Goal: Information Seeking & Learning: Learn about a topic

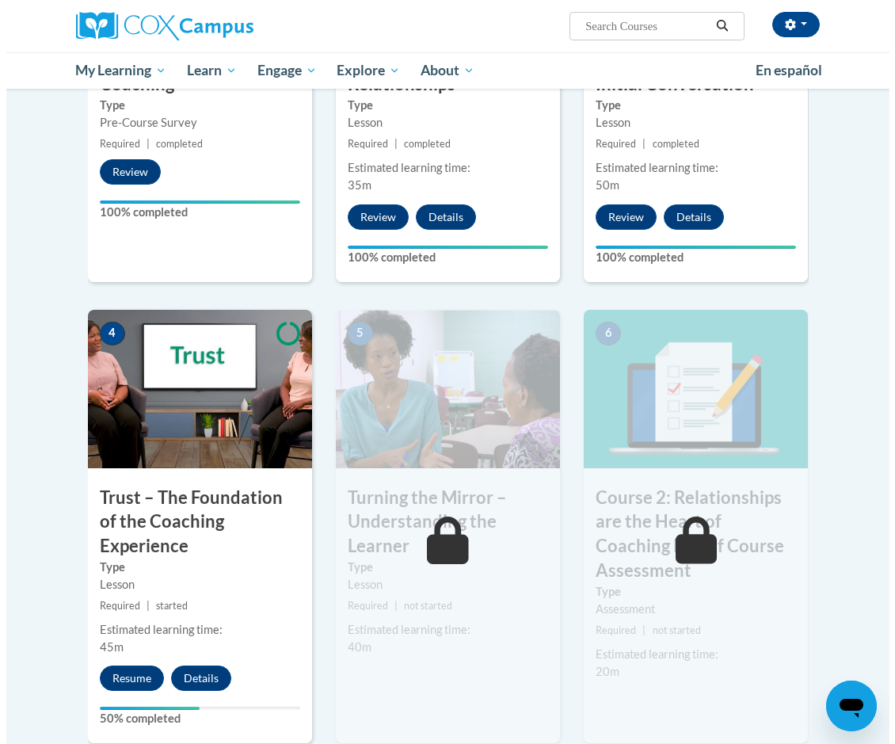
scroll to position [713, 0]
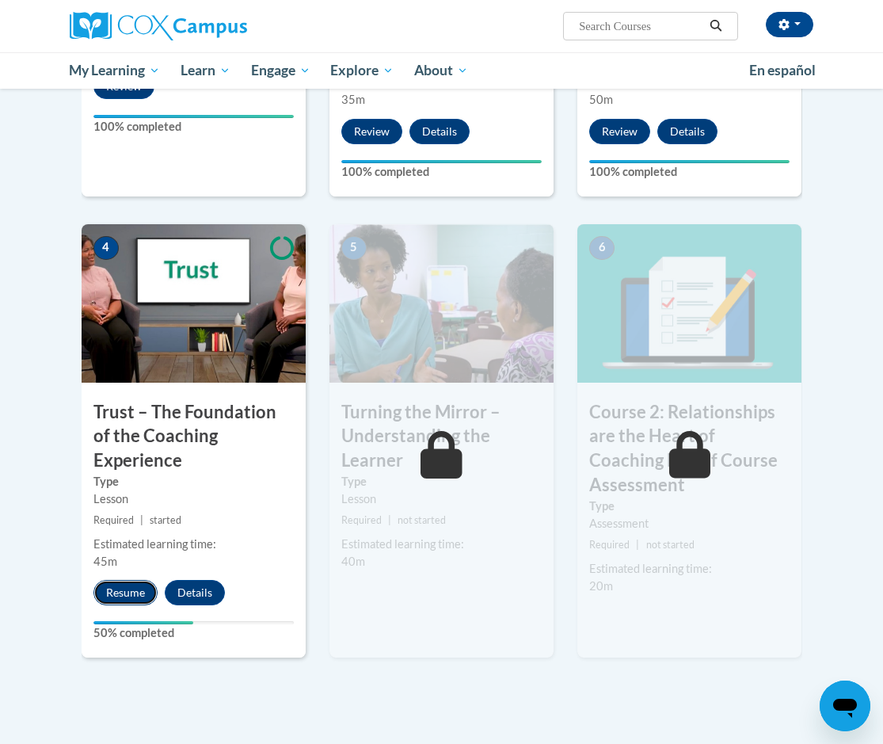
click at [118, 580] on button "Resume" at bounding box center [125, 592] width 64 height 25
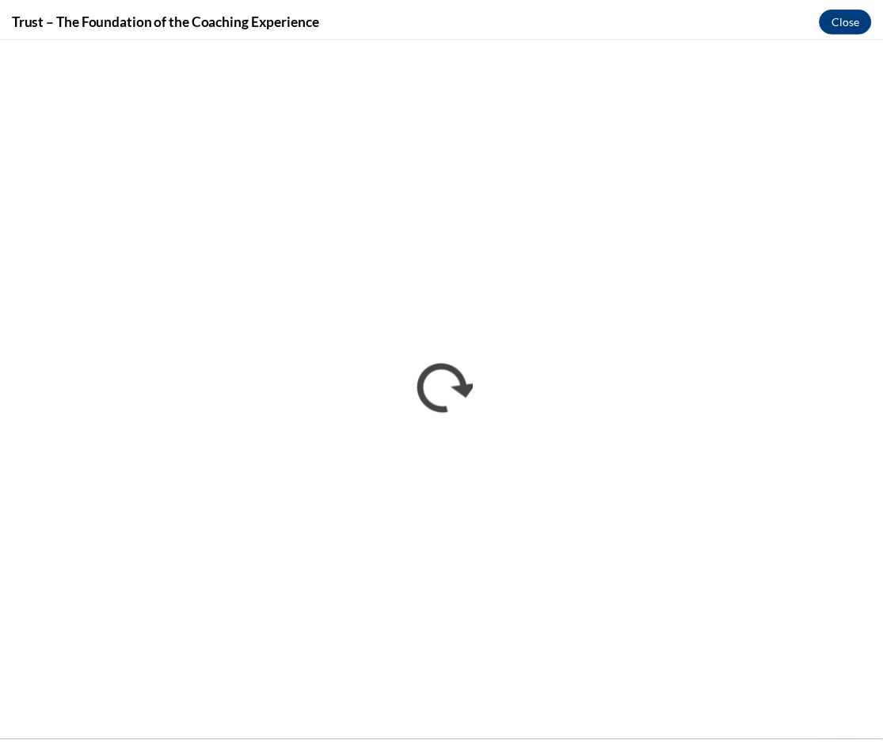
scroll to position [0, 0]
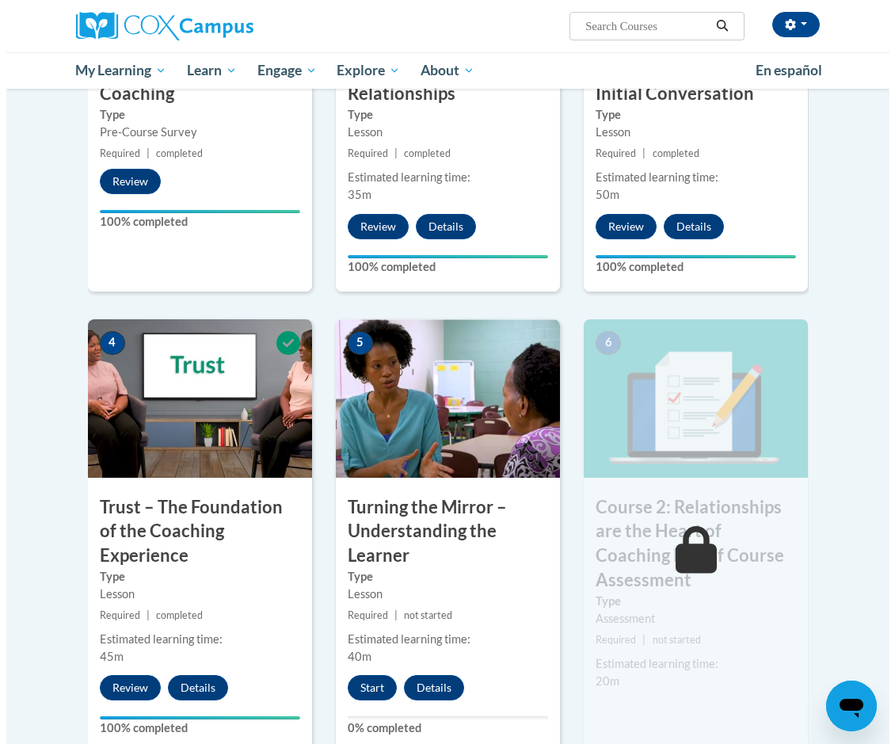
scroll to position [792, 0]
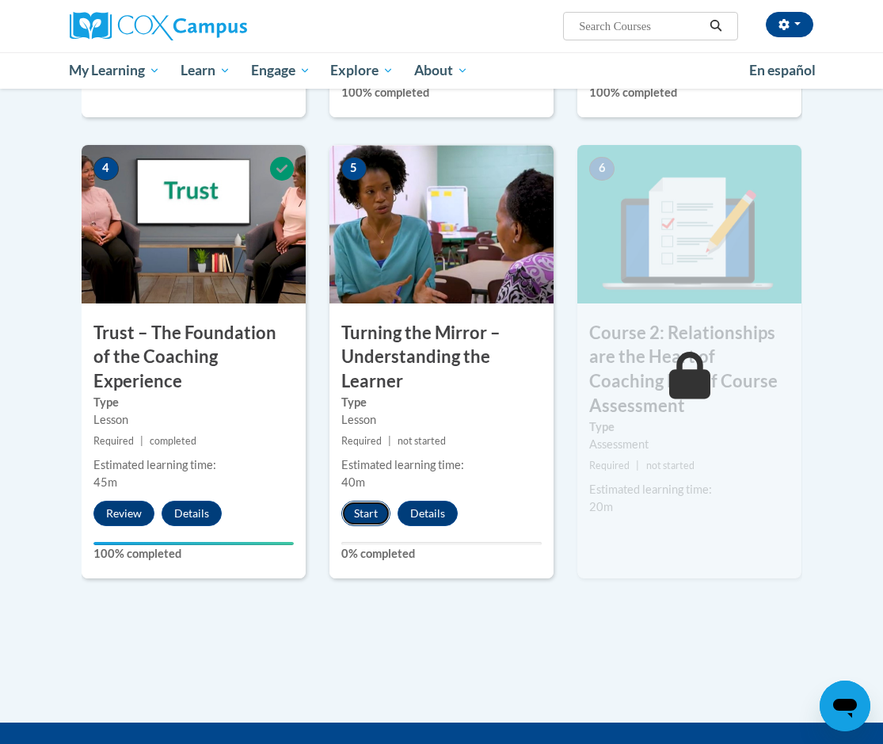
click at [360, 507] on button "Start" at bounding box center [365, 513] width 49 height 25
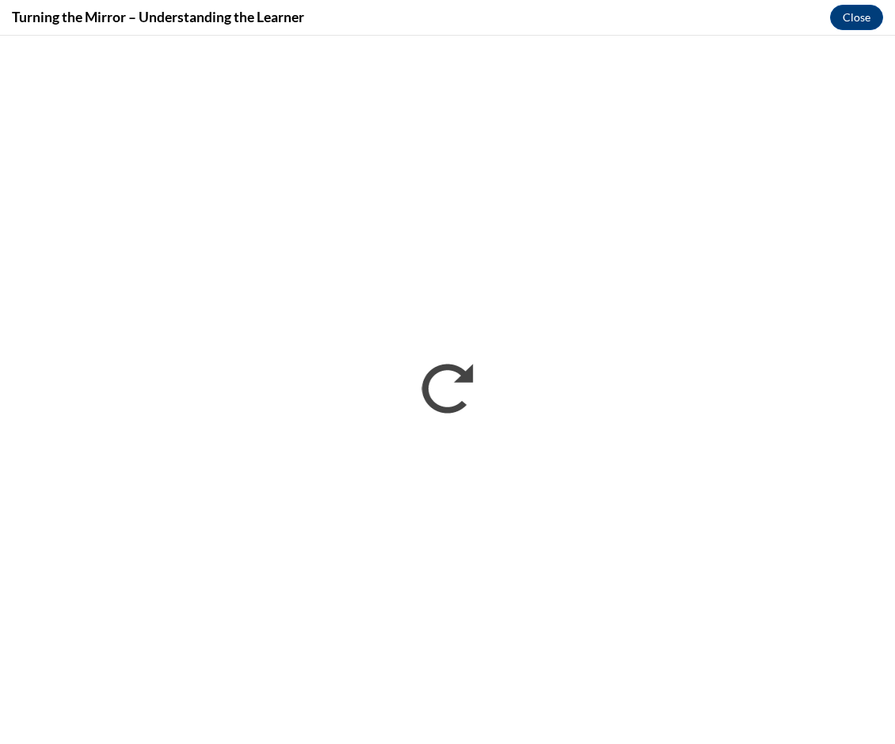
scroll to position [0, 0]
